Goal: Use online tool/utility: Utilize a website feature to perform a specific function

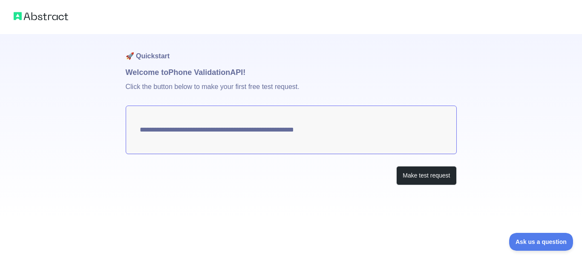
click at [340, 130] on textarea "**********" at bounding box center [291, 130] width 331 height 49
click at [406, 178] on button "Make test request" at bounding box center [426, 175] width 60 height 19
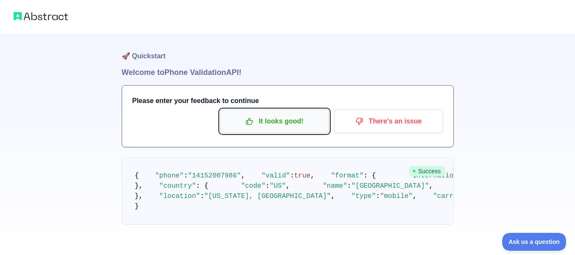
click at [318, 123] on p "It looks good!" at bounding box center [274, 121] width 96 height 14
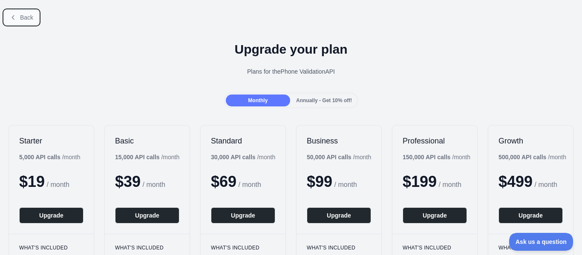
click at [31, 18] on span "Back" at bounding box center [26, 17] width 13 height 7
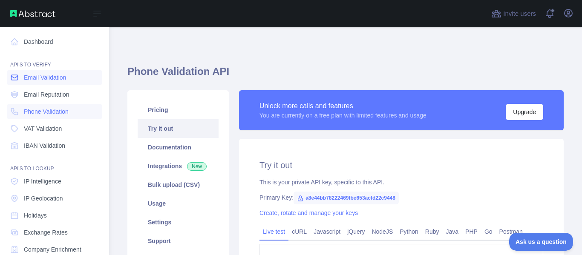
click at [55, 83] on link "Email Validation" at bounding box center [54, 77] width 95 height 15
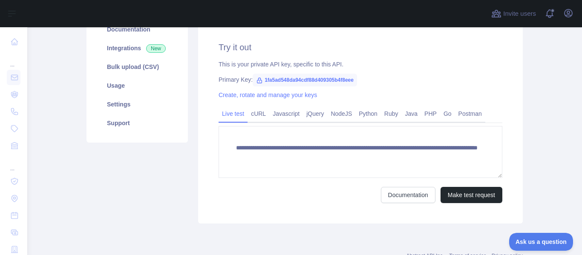
scroll to position [118, 0]
click at [467, 195] on button "Make test request" at bounding box center [471, 194] width 62 height 16
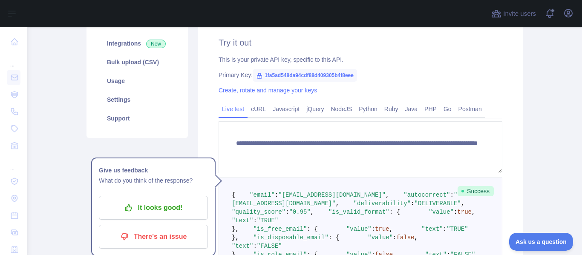
scroll to position [124, 0]
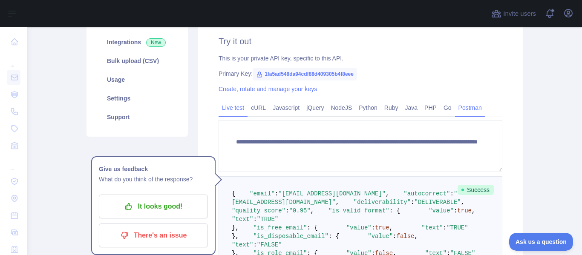
click at [467, 110] on link "Postman" at bounding box center [470, 108] width 30 height 14
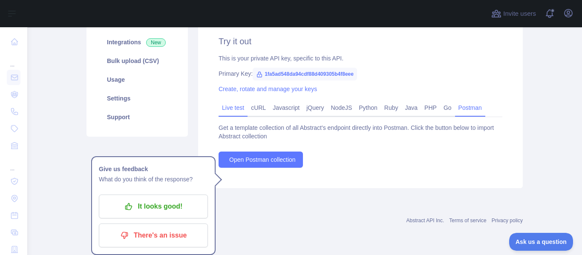
click at [226, 111] on link "Live test" at bounding box center [232, 108] width 29 height 14
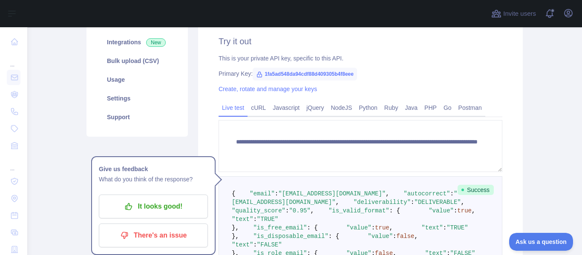
scroll to position [13, 0]
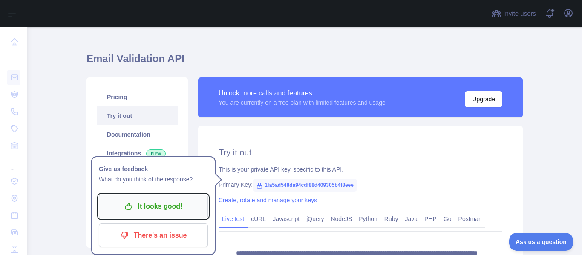
click at [140, 203] on p "It looks good!" at bounding box center [153, 206] width 96 height 14
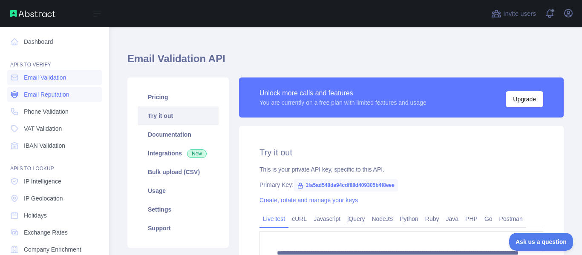
click at [46, 98] on span "Email Reputation" at bounding box center [47, 94] width 46 height 9
click at [48, 109] on span "Phone Validation" at bounding box center [46, 111] width 45 height 9
click at [55, 72] on link "Email Validation" at bounding box center [54, 77] width 95 height 15
